Goal: Transaction & Acquisition: Purchase product/service

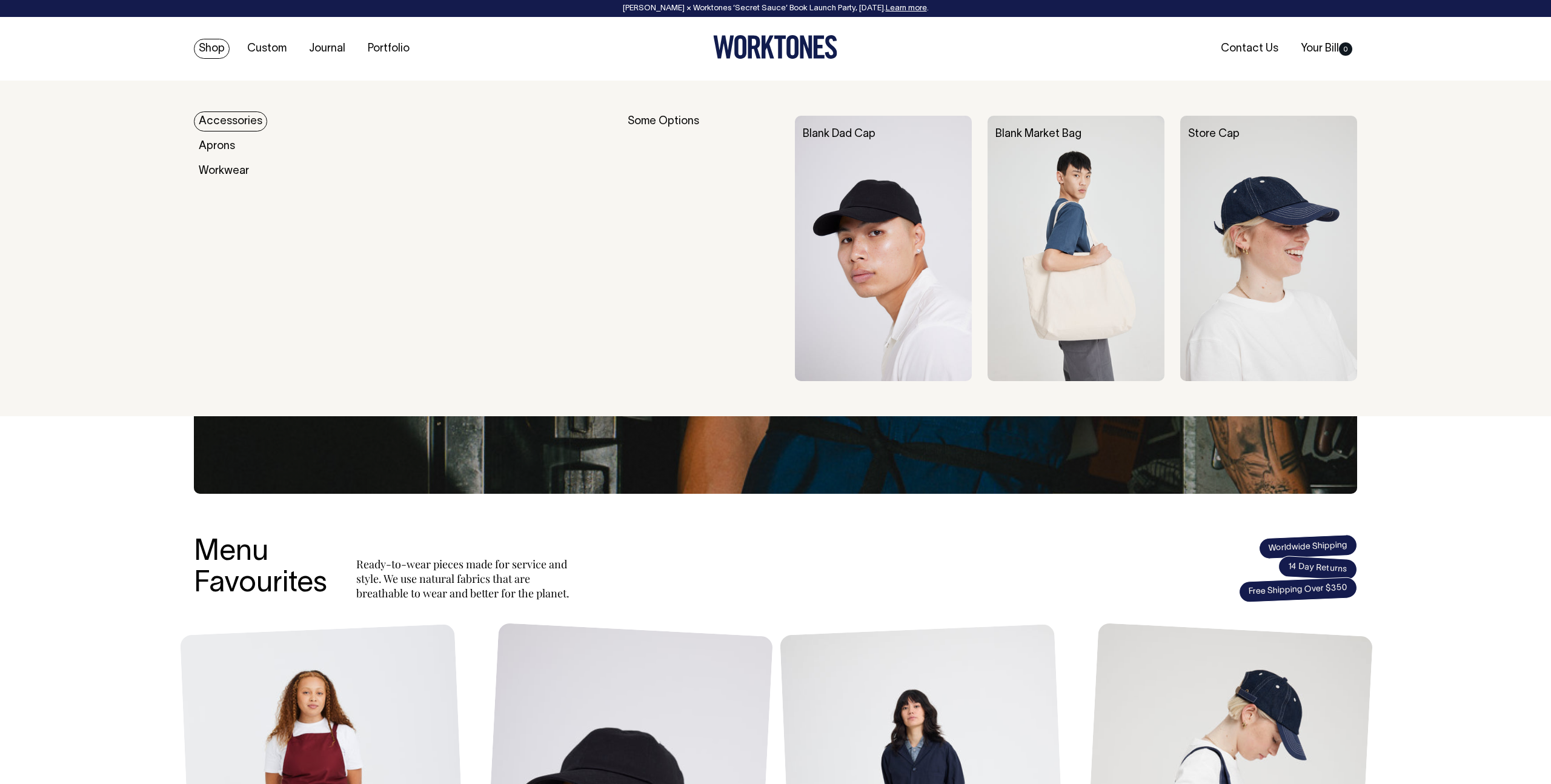
click at [238, 120] on link "Accessories" at bounding box center [230, 121] width 74 height 20
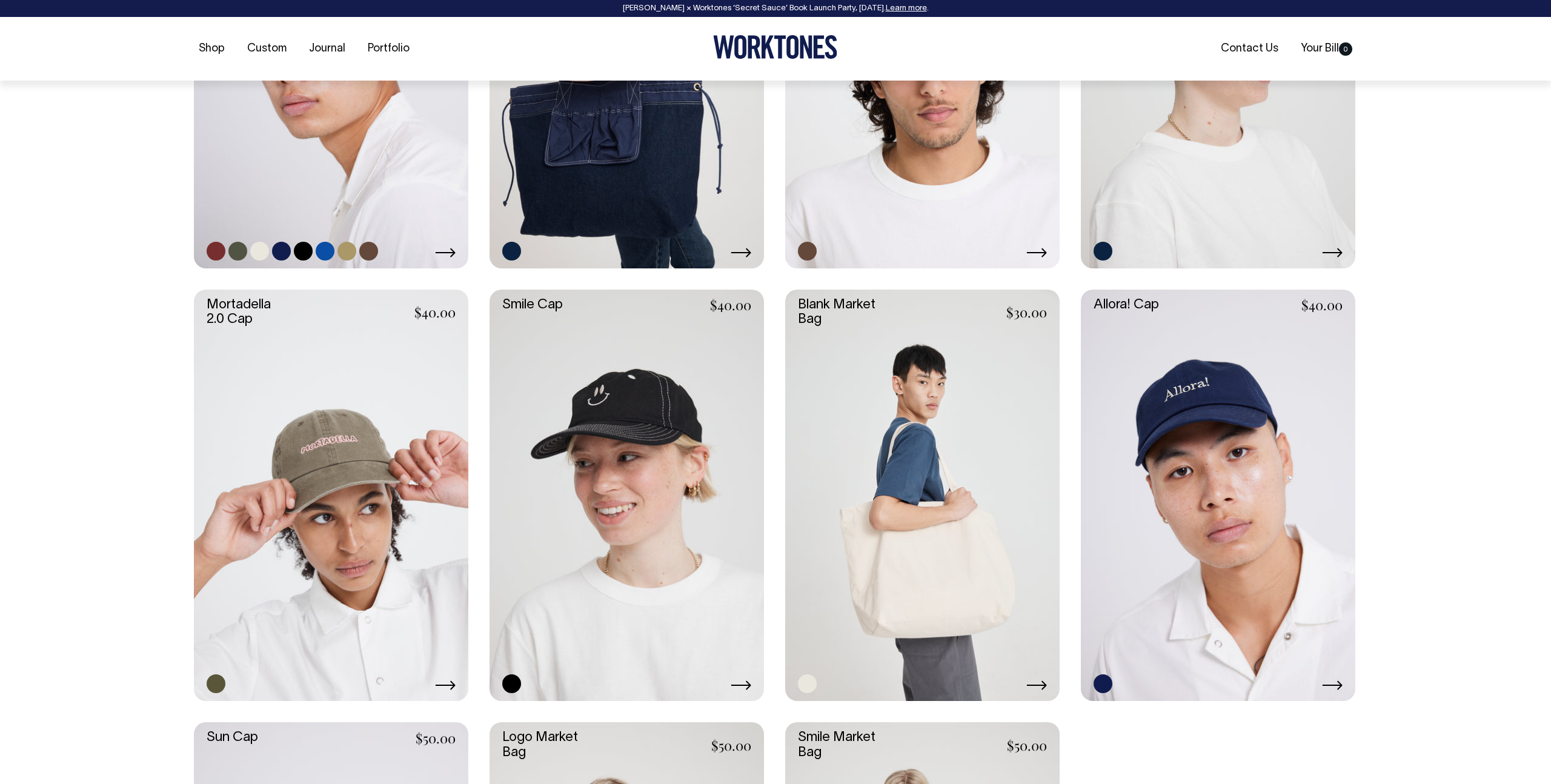
scroll to position [747, 0]
click at [318, 174] on link at bounding box center [331, 62] width 274 height 412
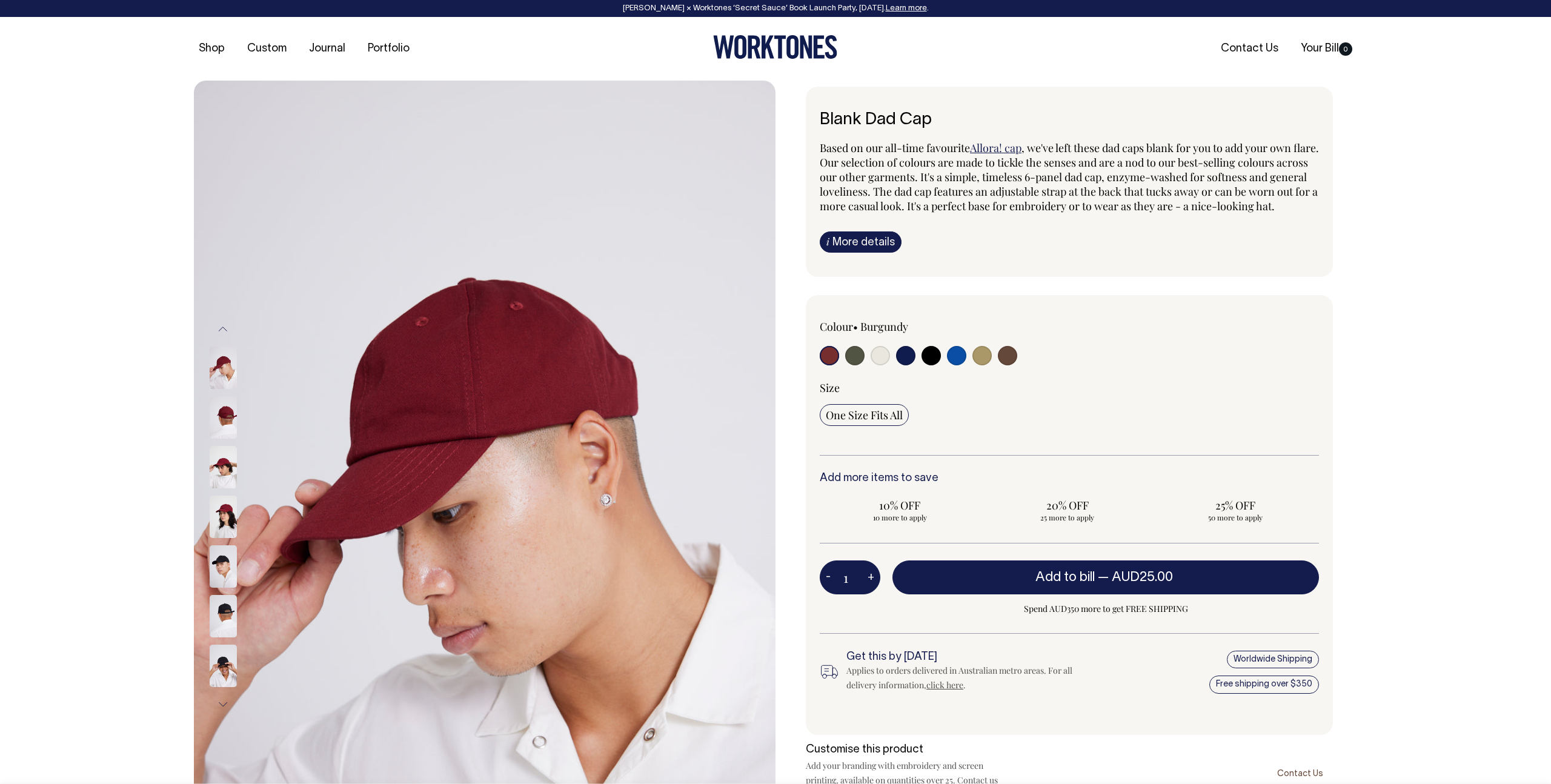
click at [879, 366] on input "radio" at bounding box center [880, 355] width 19 height 19
radio input "true"
select select "Natural"
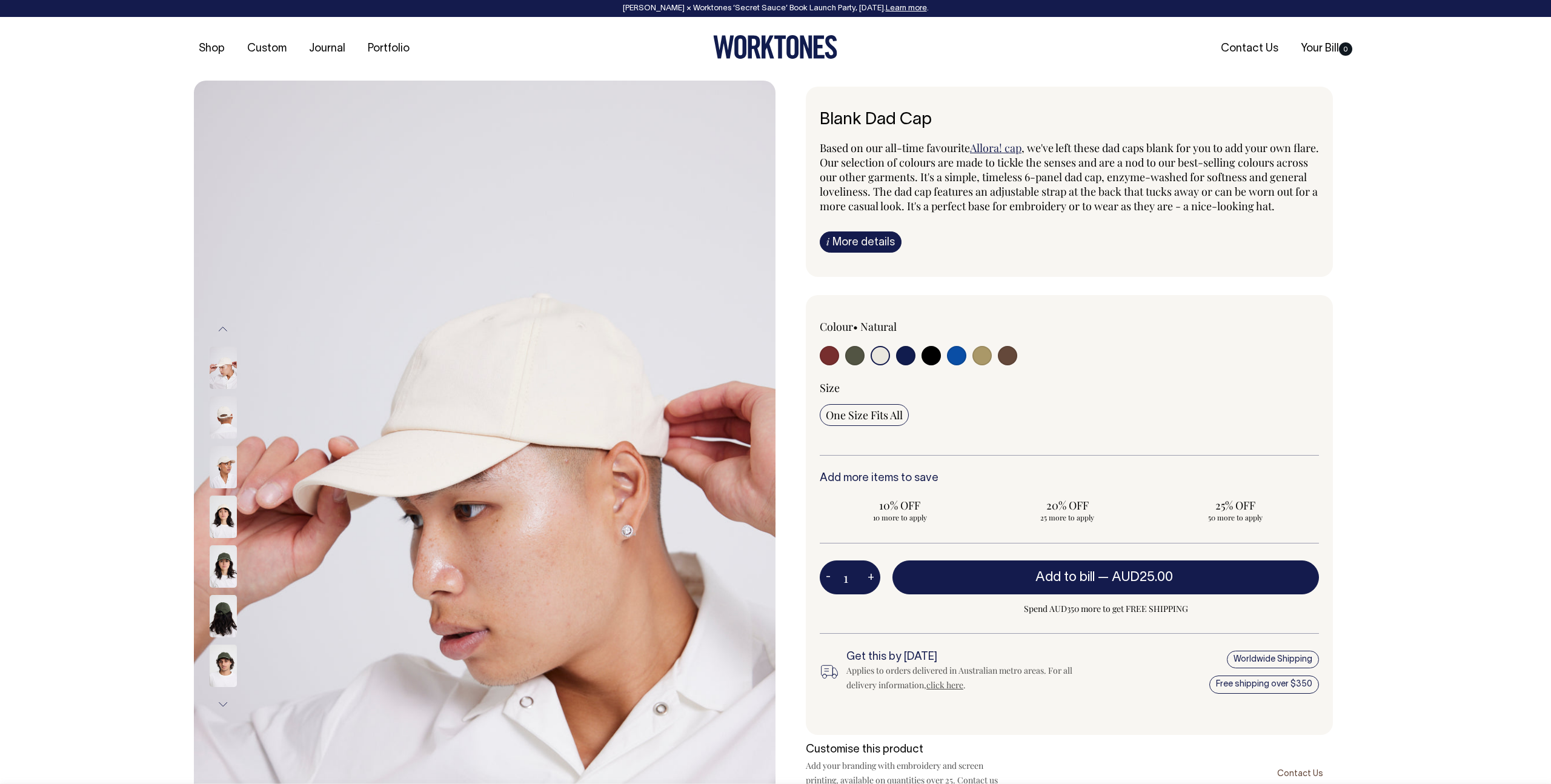
click at [221, 477] on img at bounding box center [223, 467] width 27 height 42
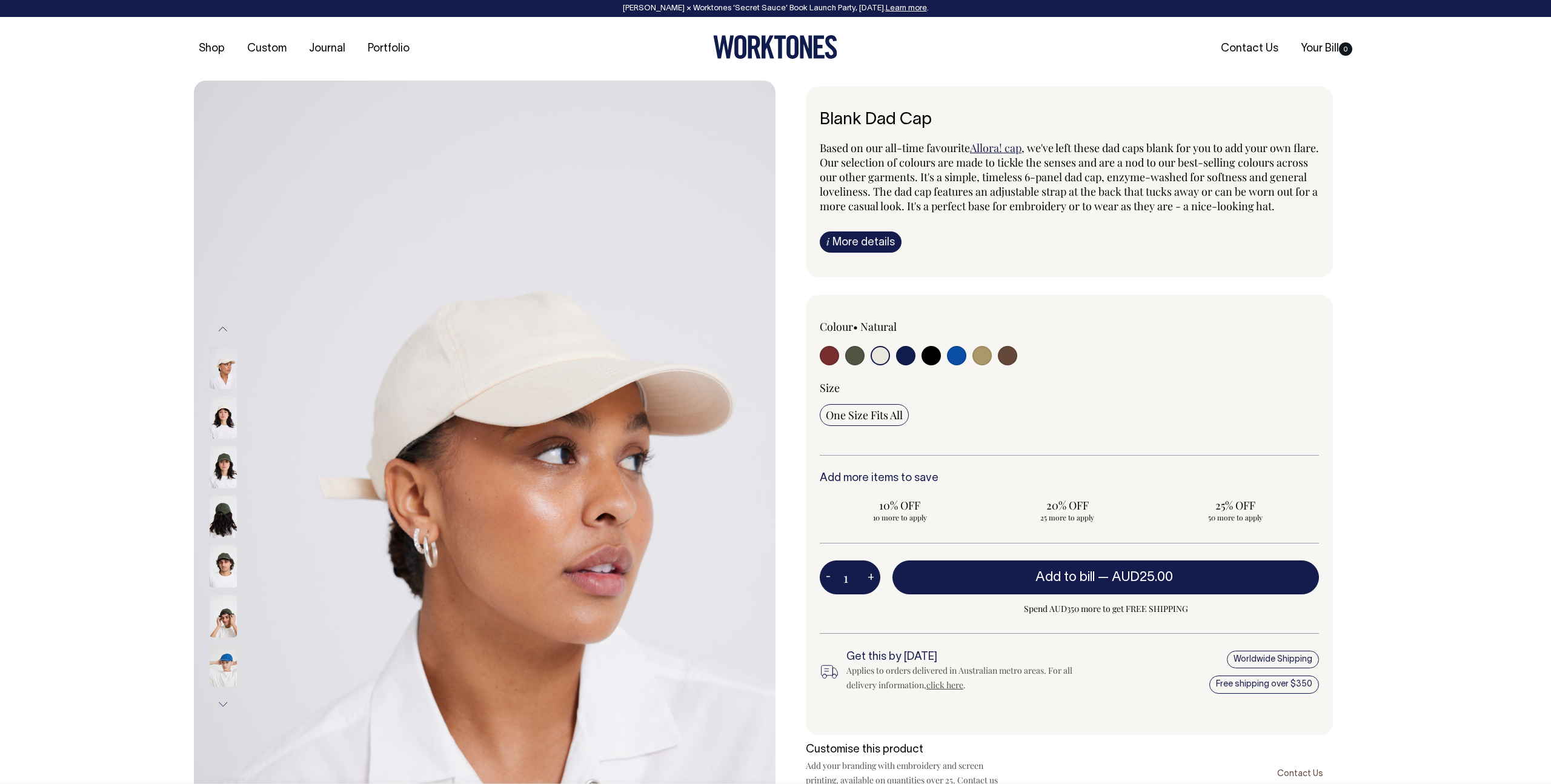
click at [224, 520] on div at bounding box center [239, 516] width 60 height 50
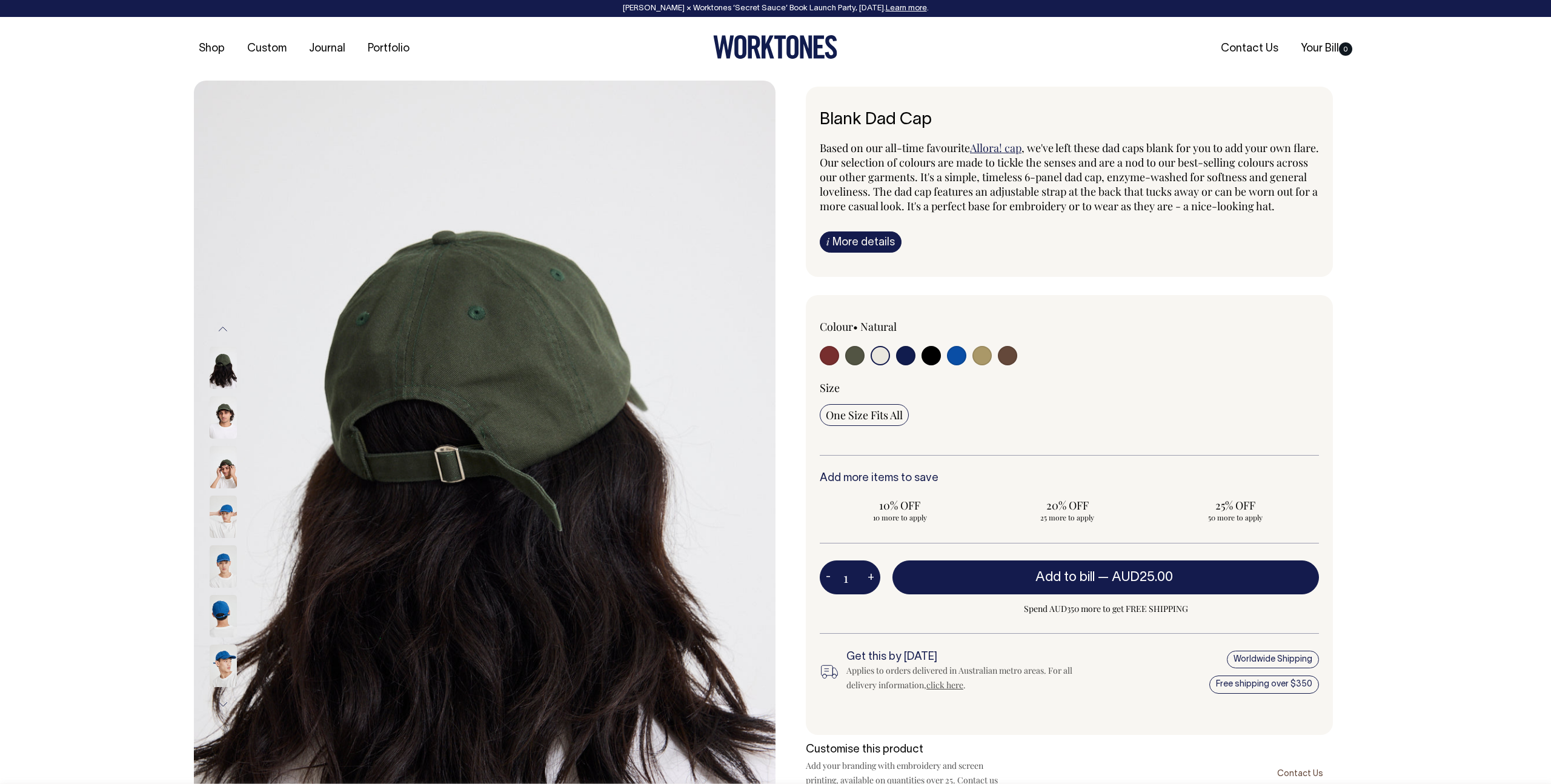
click at [880, 366] on input "radio" at bounding box center [880, 355] width 19 height 19
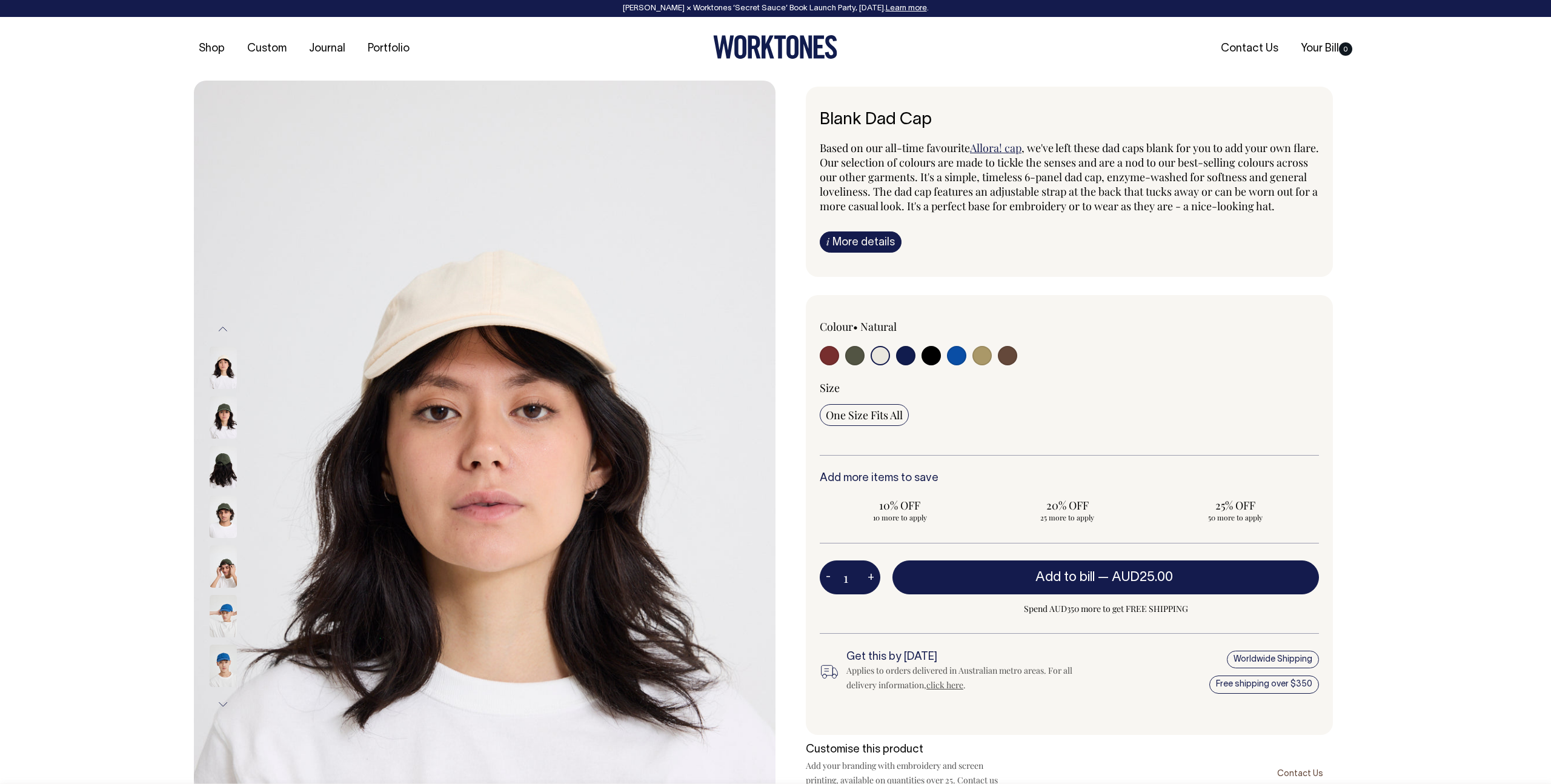
click at [226, 330] on button "Previous" at bounding box center [223, 329] width 18 height 27
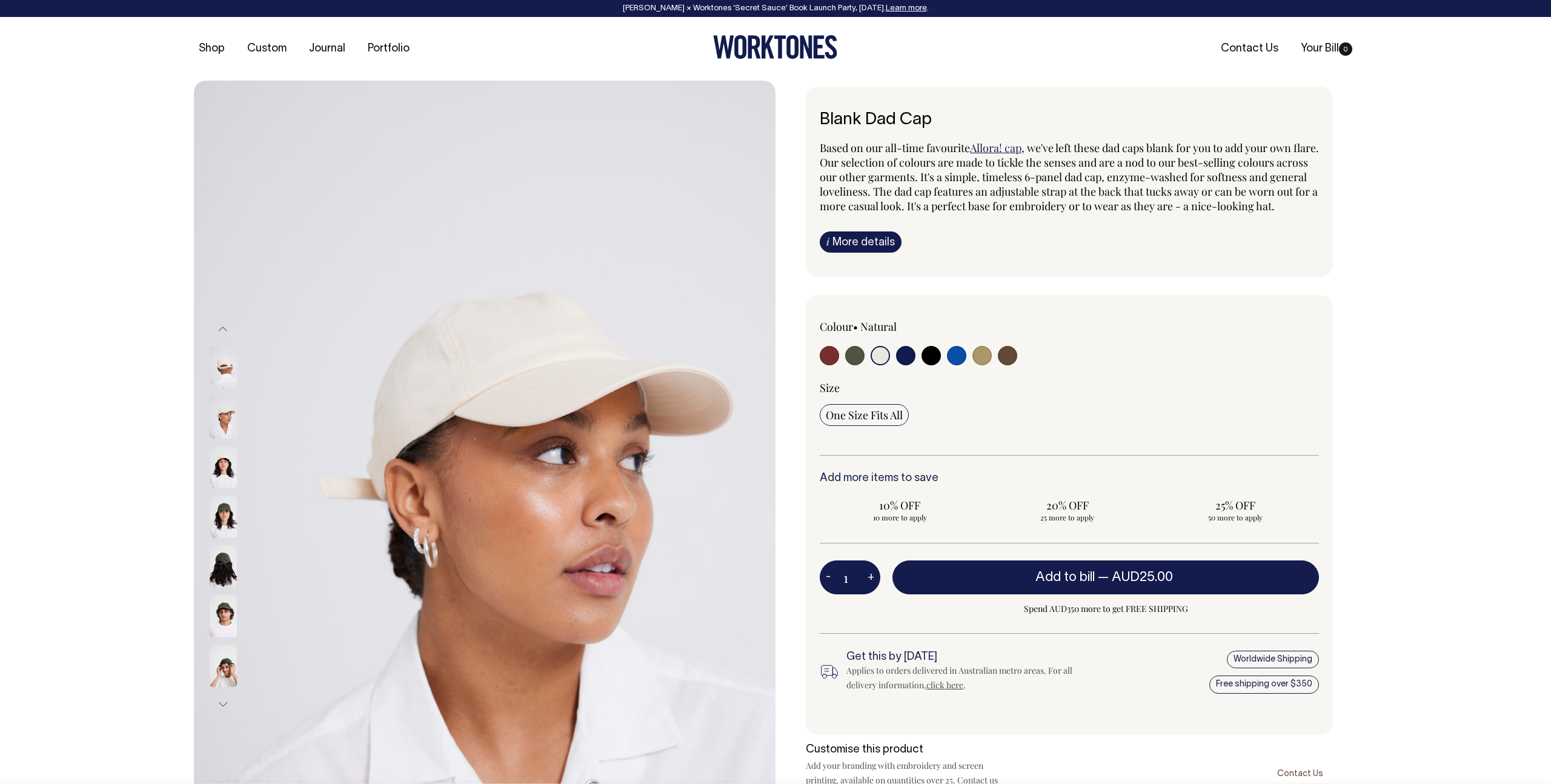
click at [226, 330] on button "Previous" at bounding box center [223, 329] width 18 height 27
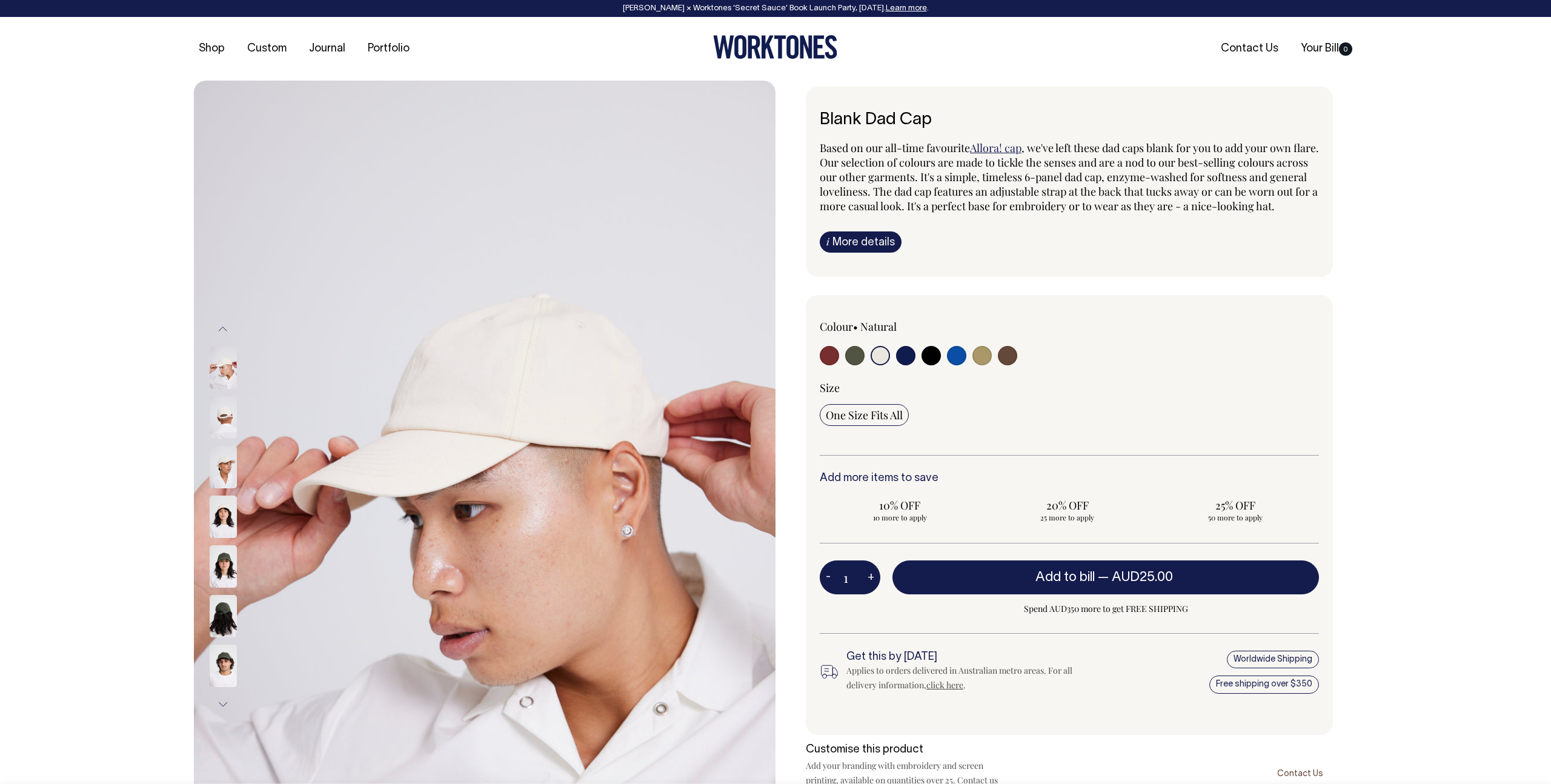
click at [226, 366] on img at bounding box center [223, 368] width 27 height 42
click at [225, 416] on img at bounding box center [223, 417] width 27 height 42
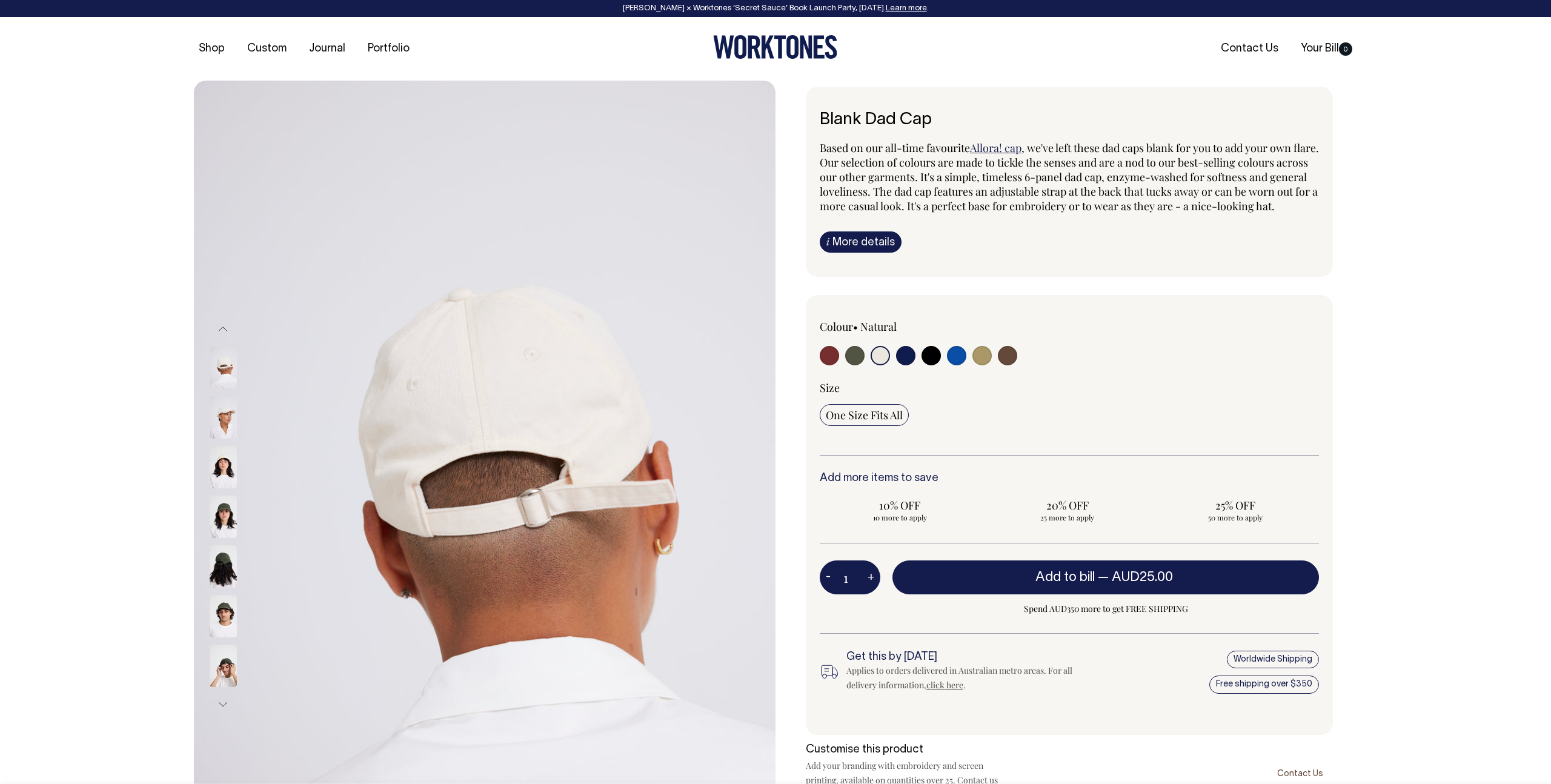
click at [225, 421] on img at bounding box center [223, 417] width 27 height 42
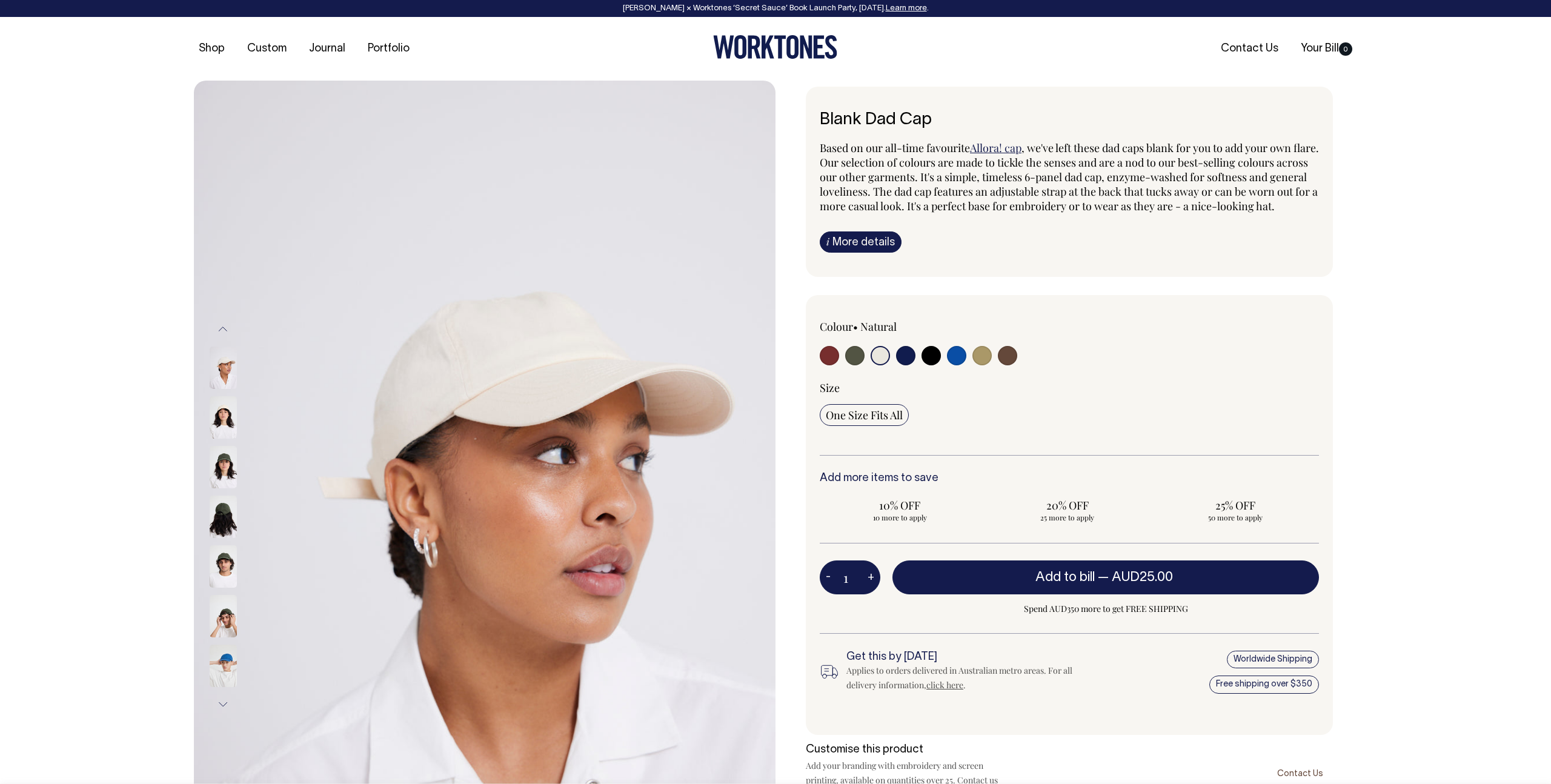
click at [226, 326] on button "Previous" at bounding box center [223, 329] width 18 height 27
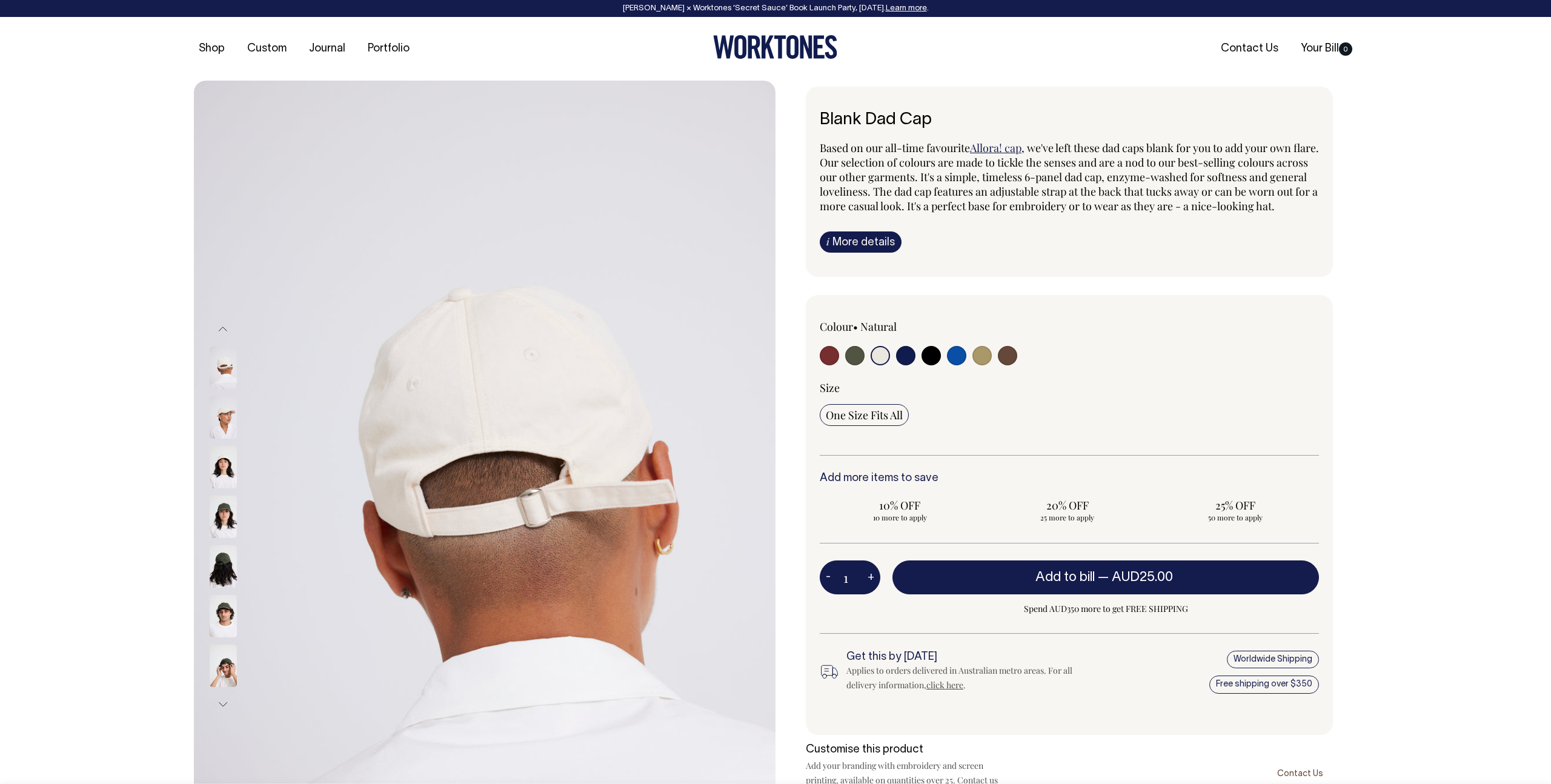
click at [228, 367] on img at bounding box center [223, 368] width 27 height 42
